Goal: Task Accomplishment & Management: Manage account settings

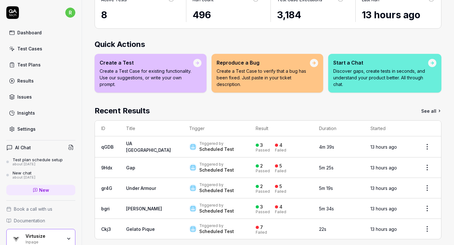
scroll to position [58, 0]
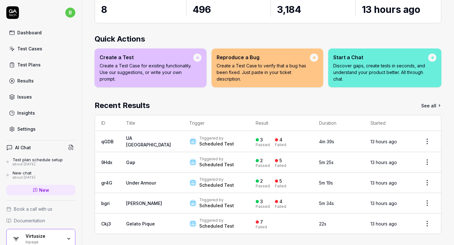
click at [427, 106] on link "See all" at bounding box center [431, 105] width 20 height 11
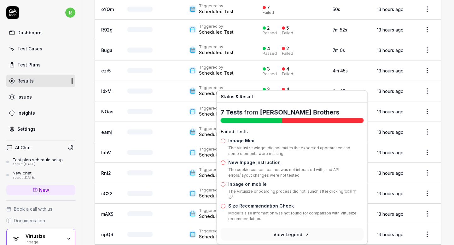
scroll to position [342, 0]
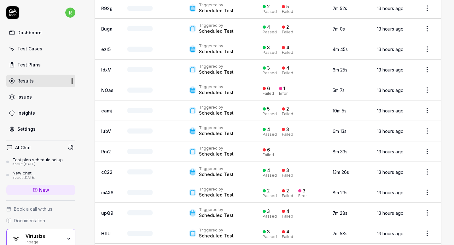
click at [33, 63] on div "Test Plans" at bounding box center [28, 64] width 23 height 7
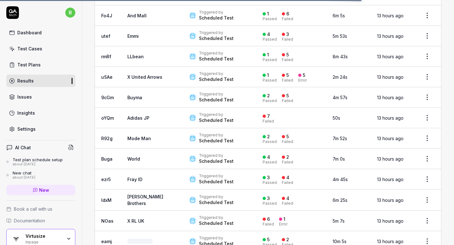
scroll to position [306, 0]
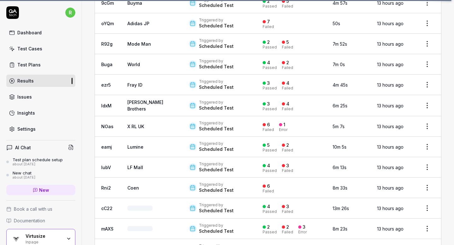
click at [31, 59] on link "Test Plans" at bounding box center [40, 65] width 69 height 12
click at [32, 64] on div "Test Plans" at bounding box center [28, 64] width 23 height 7
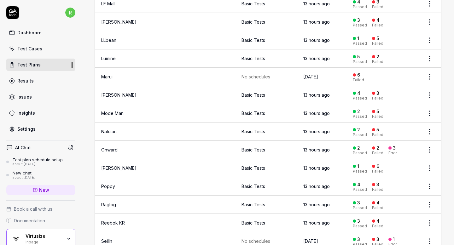
scroll to position [641, 0]
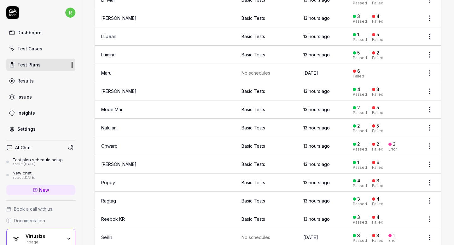
click at [317, 143] on time "13 hours ago" at bounding box center [316, 145] width 26 height 5
click at [112, 143] on link "Onward" at bounding box center [109, 145] width 16 height 5
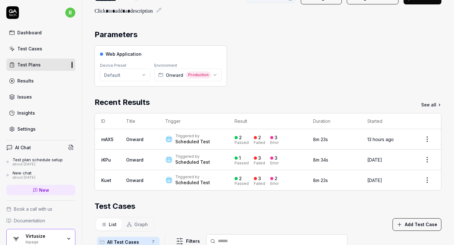
scroll to position [29, 0]
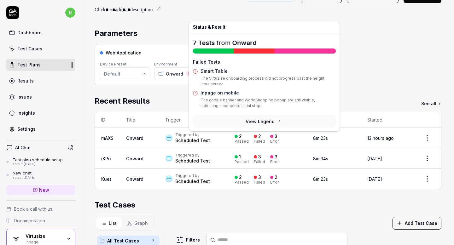
click at [235, 136] on div at bounding box center [236, 136] width 3 height 3
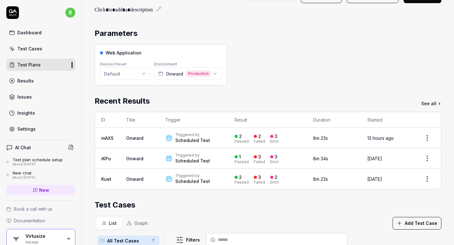
click at [132, 137] on link "Onward" at bounding box center [134, 138] width 17 height 5
click at [133, 138] on link "Onward" at bounding box center [134, 138] width 17 height 5
click at [24, 49] on div "Test Cases" at bounding box center [29, 48] width 25 height 7
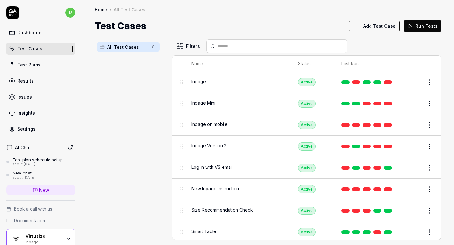
click at [373, 29] on span "Add Test Case" at bounding box center [379, 26] width 32 height 7
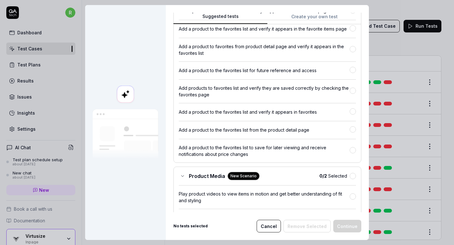
scroll to position [5747, 0]
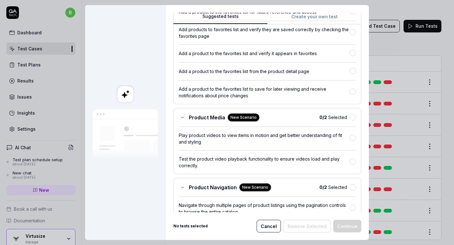
click at [269, 228] on button "Cancel" at bounding box center [269, 226] width 24 height 13
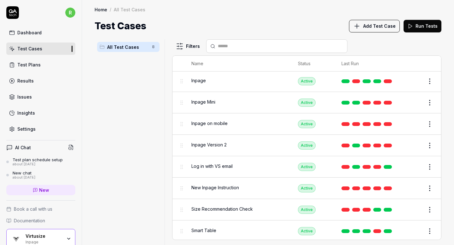
scroll to position [0, 0]
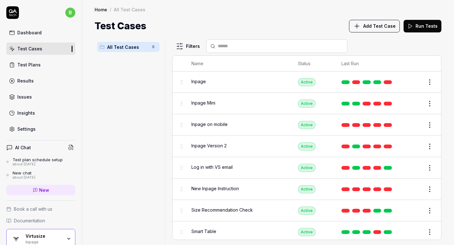
click at [298, 19] on div "Test Cases Add Test Case Run Tests" at bounding box center [268, 26] width 347 height 14
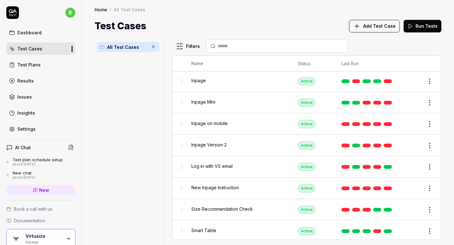
click at [371, 22] on button "Add Test Case" at bounding box center [374, 26] width 51 height 13
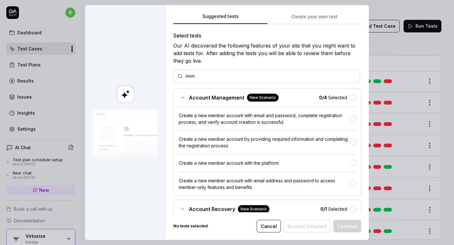
click at [321, 18] on button "Create your own test" at bounding box center [314, 18] width 94 height 11
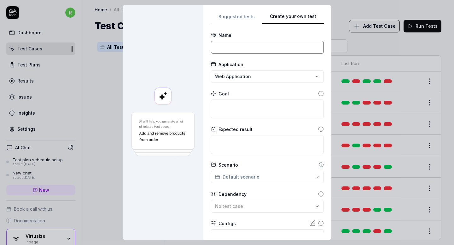
click at [268, 46] on input at bounding box center [267, 47] width 113 height 13
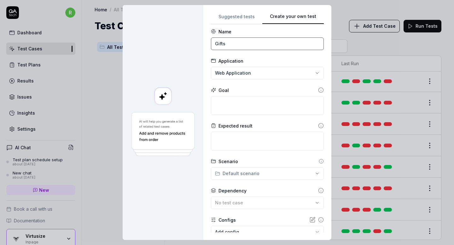
scroll to position [0, 0]
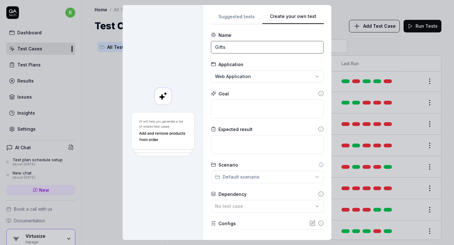
type input "Gifts"
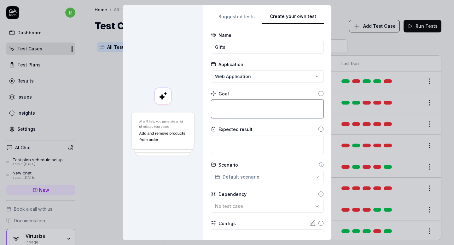
click at [247, 108] on textarea at bounding box center [267, 109] width 113 height 19
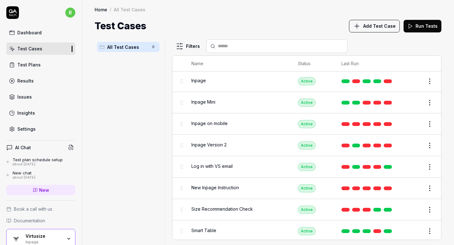
click at [26, 126] on div "Settings" at bounding box center [26, 129] width 18 height 7
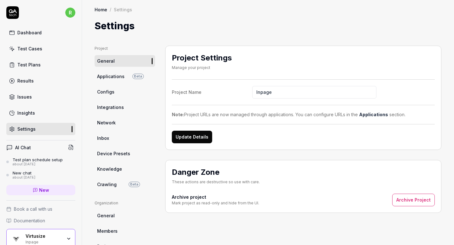
click at [104, 79] on span "Applications" at bounding box center [110, 76] width 27 height 7
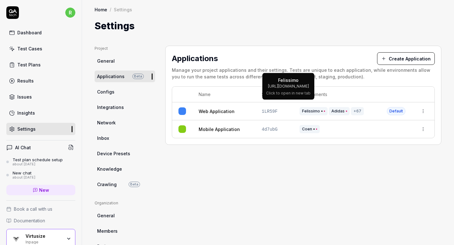
click at [307, 112] on span "Felissimo" at bounding box center [313, 111] width 28 height 8
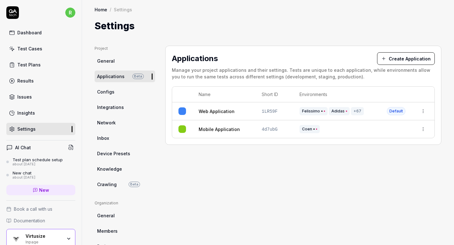
click at [422, 109] on html "r Dashboard Test Cases Test Plans Results Issues Insights Settings AI Chat Test…" at bounding box center [227, 122] width 454 height 245
click at [382, 108] on html "r Dashboard Test Cases Test Plans Results Issues Insights Settings AI Chat Test…" at bounding box center [227, 122] width 454 height 245
click at [382, 108] on td "Default" at bounding box center [395, 111] width 31 height 18
click at [424, 111] on html "r Dashboard Test Cases Test Plans Results Issues Insights Settings AI Chat Test…" at bounding box center [227, 122] width 454 height 245
click at [376, 149] on div "Edit" at bounding box center [394, 153] width 74 height 14
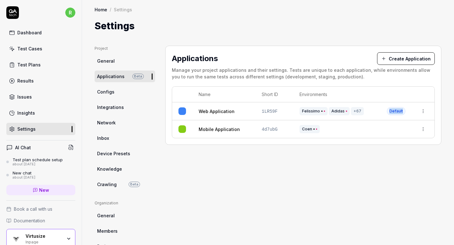
scroll to position [15, 0]
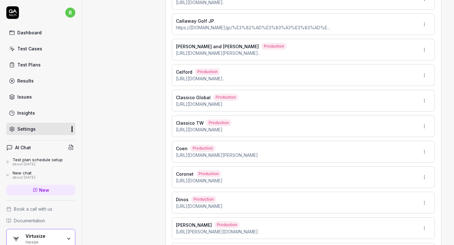
scroll to position [631, 0]
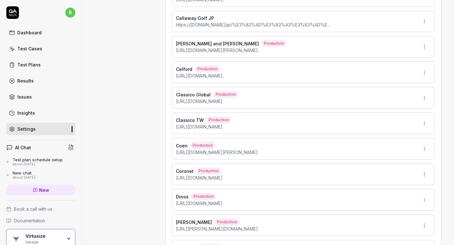
click at [424, 142] on html "r Dashboard Test Cases Test Plans Results Issues Insights Settings AI Chat Test…" at bounding box center [227, 122] width 454 height 245
click at [397, 184] on span "Make Default" at bounding box center [406, 185] width 30 height 7
click at [223, 175] on span "[URL][DOMAIN_NAME]" at bounding box center [199, 178] width 47 height 7
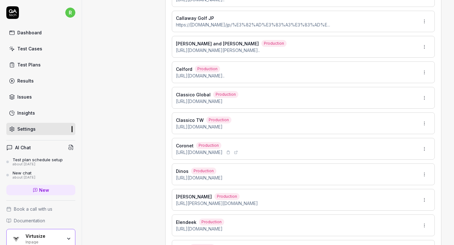
click at [238, 151] on icon at bounding box center [236, 153] width 4 height 4
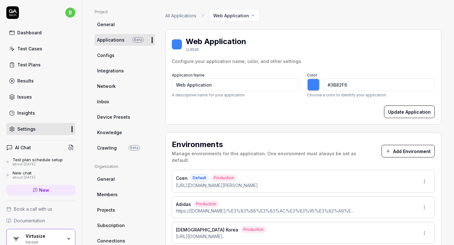
scroll to position [38, 0]
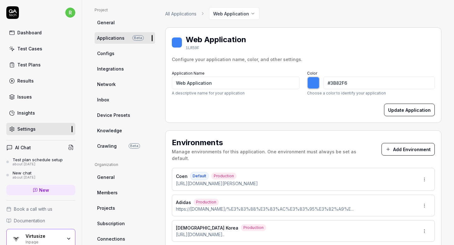
click at [255, 172] on div "[PERSON_NAME] Default Production" at bounding box center [217, 176] width 82 height 8
click at [239, 180] on span "[URL][DOMAIN_NAME][PERSON_NAME]" at bounding box center [217, 183] width 82 height 7
click at [273, 182] on icon at bounding box center [271, 184] width 4 height 4
click at [424, 173] on html "r Dashboard Test Cases Test Plans Results Issues Insights Settings AI Chat Test…" at bounding box center [227, 122] width 454 height 245
click at [383, 200] on span "Edit" at bounding box center [384, 201] width 8 height 7
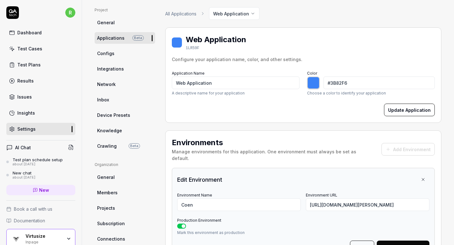
click at [311, 137] on h2 "Environments" at bounding box center [273, 142] width 202 height 11
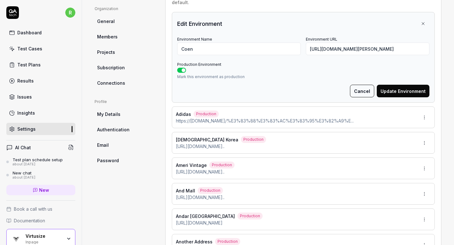
scroll to position [196, 0]
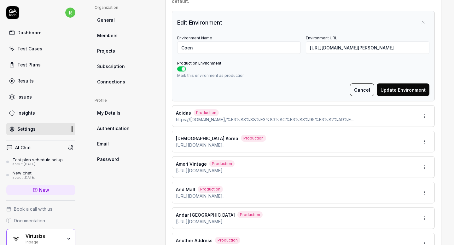
click at [297, 156] on div "Ameri Vintage Production [URL][DOMAIN_NAME].." at bounding box center [303, 167] width 263 height 22
click at [193, 161] on span "Ameri Vintage" at bounding box center [191, 164] width 31 height 7
click at [423, 160] on html "r Dashboard Test Cases Test Plans Results Issues Insights Settings AI Chat Test…" at bounding box center [227, 122] width 454 height 245
type input "*******"
